Goal: Browse casually: Explore the website without a specific task or goal

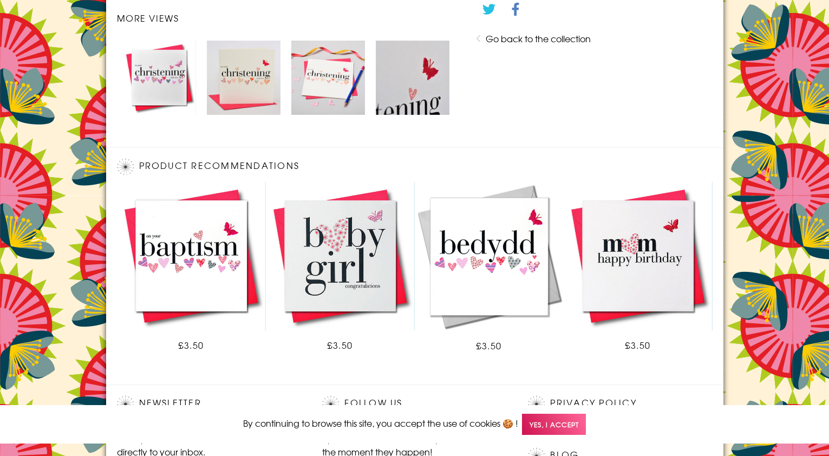
scroll to position [661, 0]
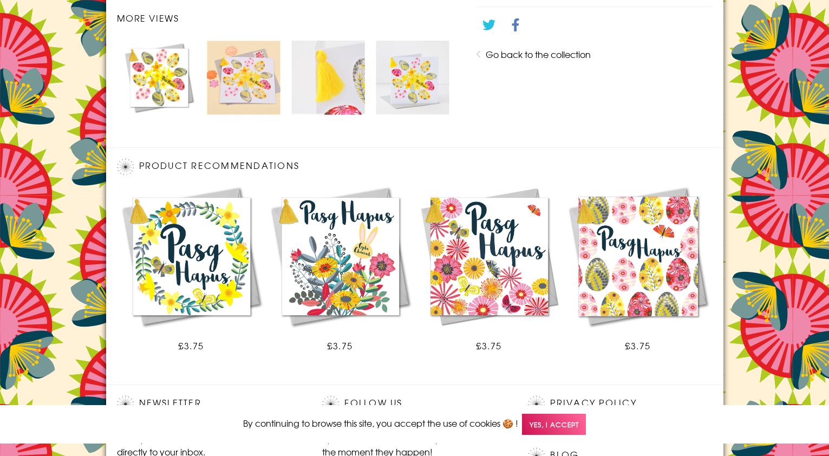
scroll to position [661, 0]
